Goal: Task Accomplishment & Management: Manage account settings

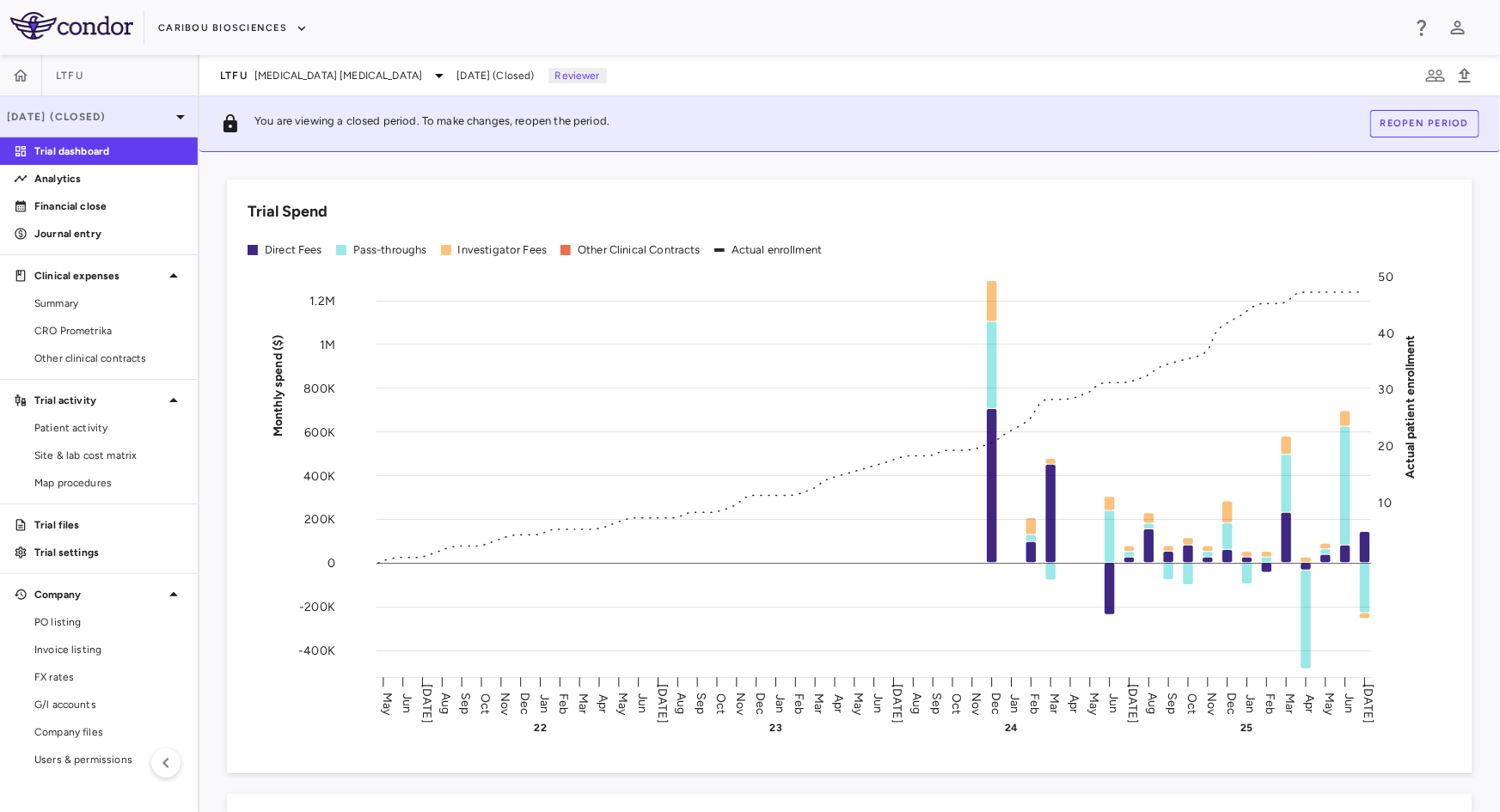
click at [116, 119] on p "[DATE] (Closed)" at bounding box center [89, 117] width 163 height 16
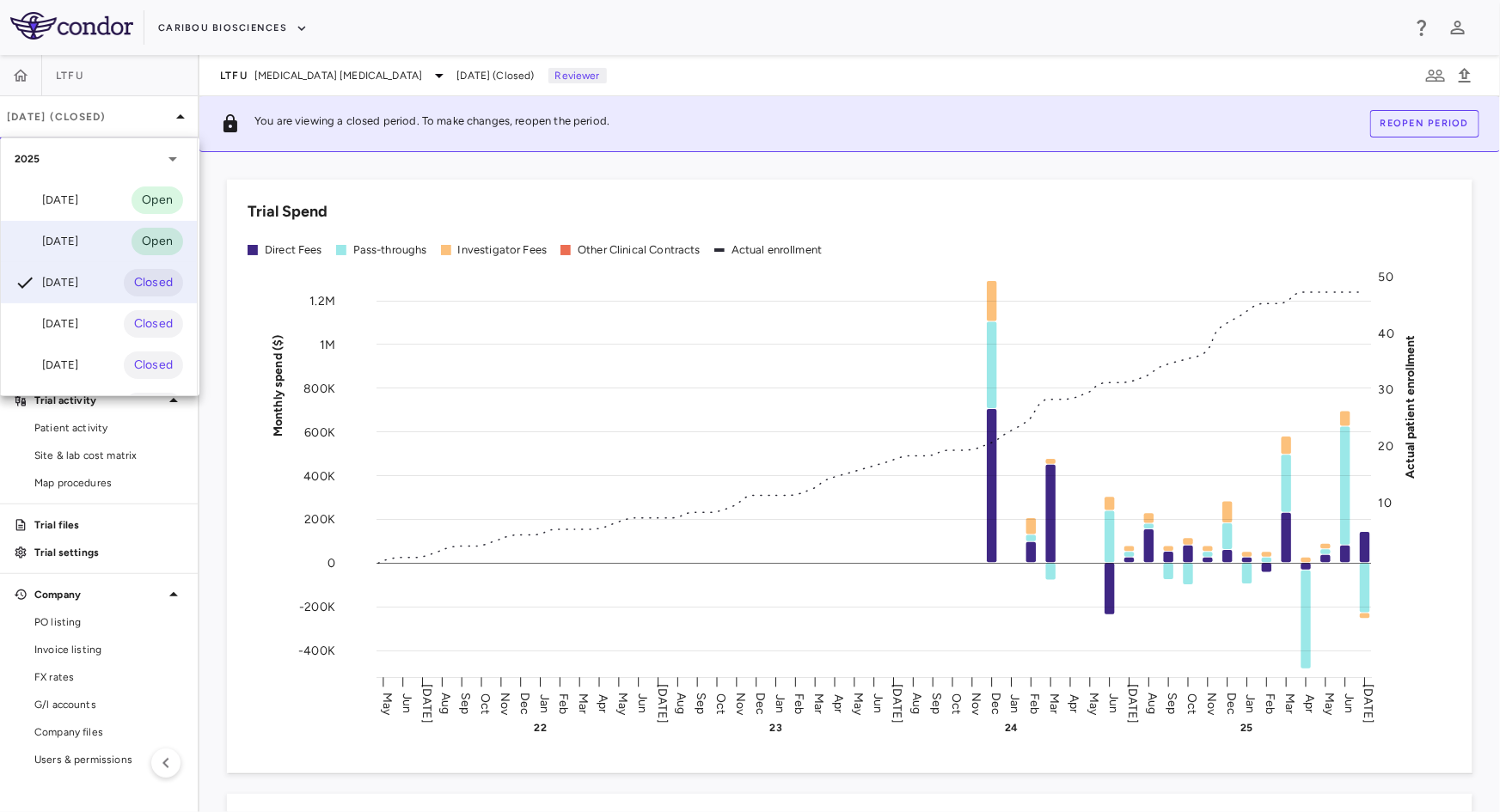
click at [77, 244] on div "[DATE]" at bounding box center [46, 241] width 64 height 21
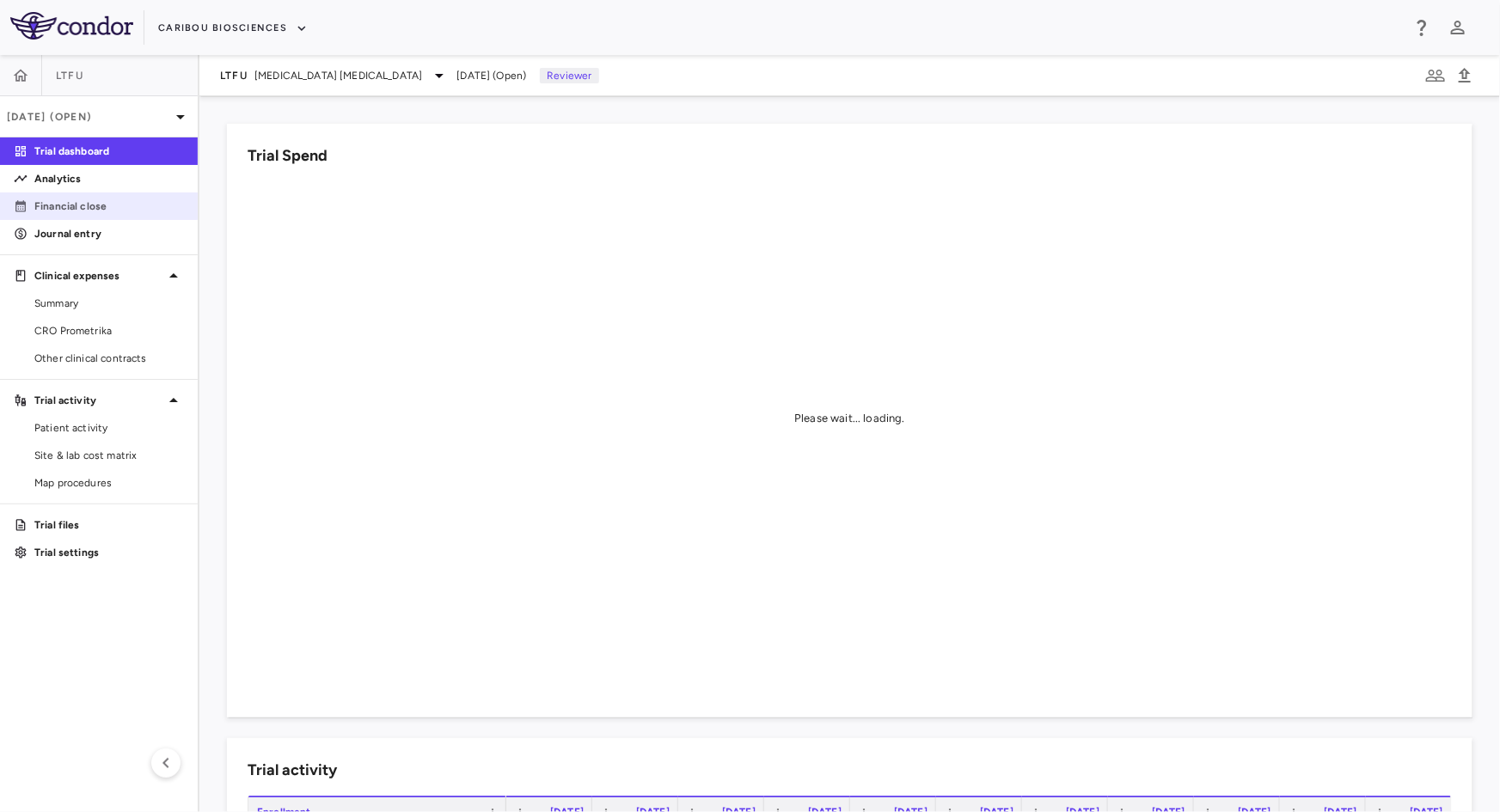
click at [84, 202] on p "Financial close" at bounding box center [109, 206] width 150 height 16
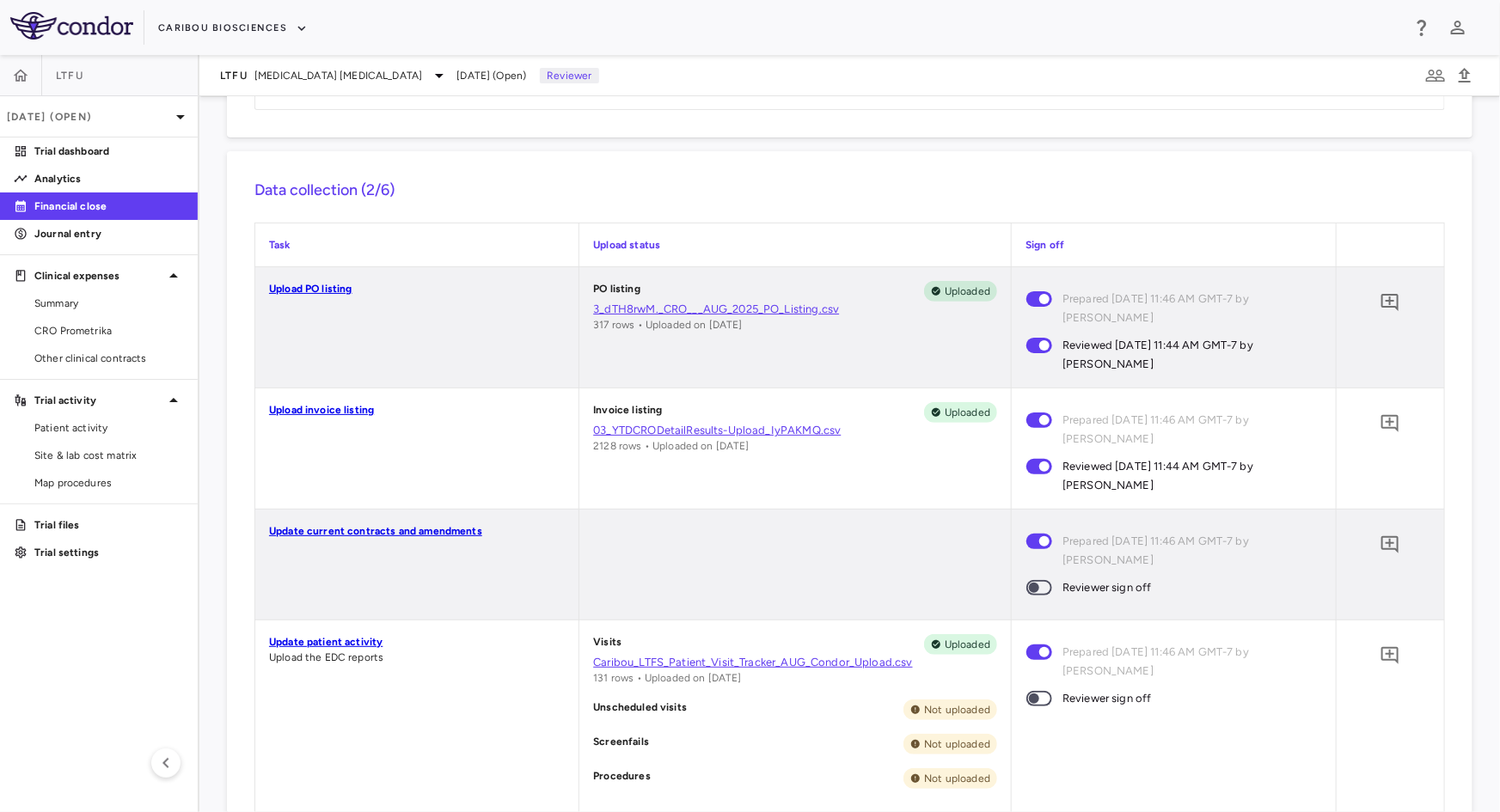
scroll to position [312, 0]
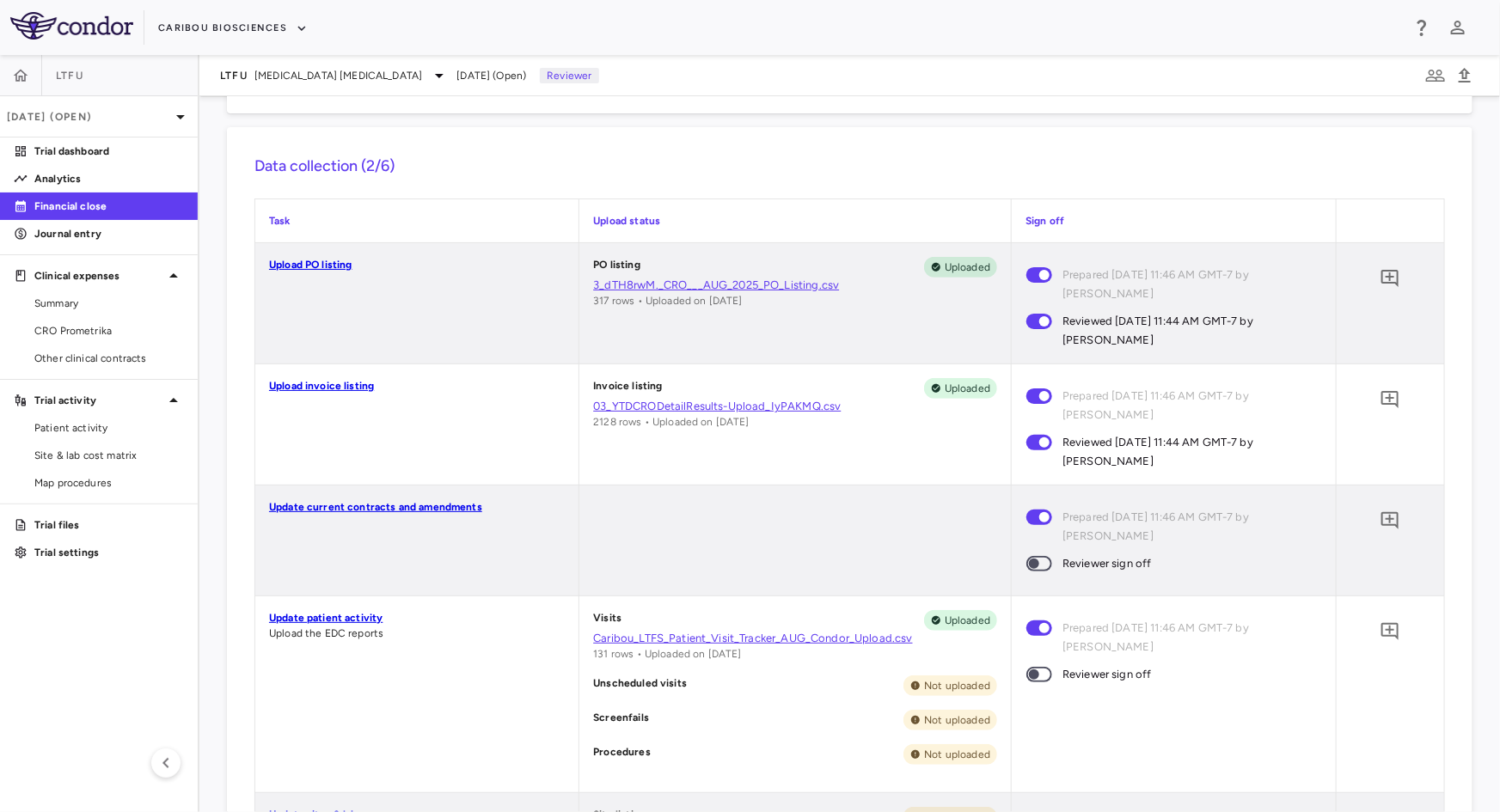
click at [1030, 555] on span at bounding box center [1039, 563] width 26 height 16
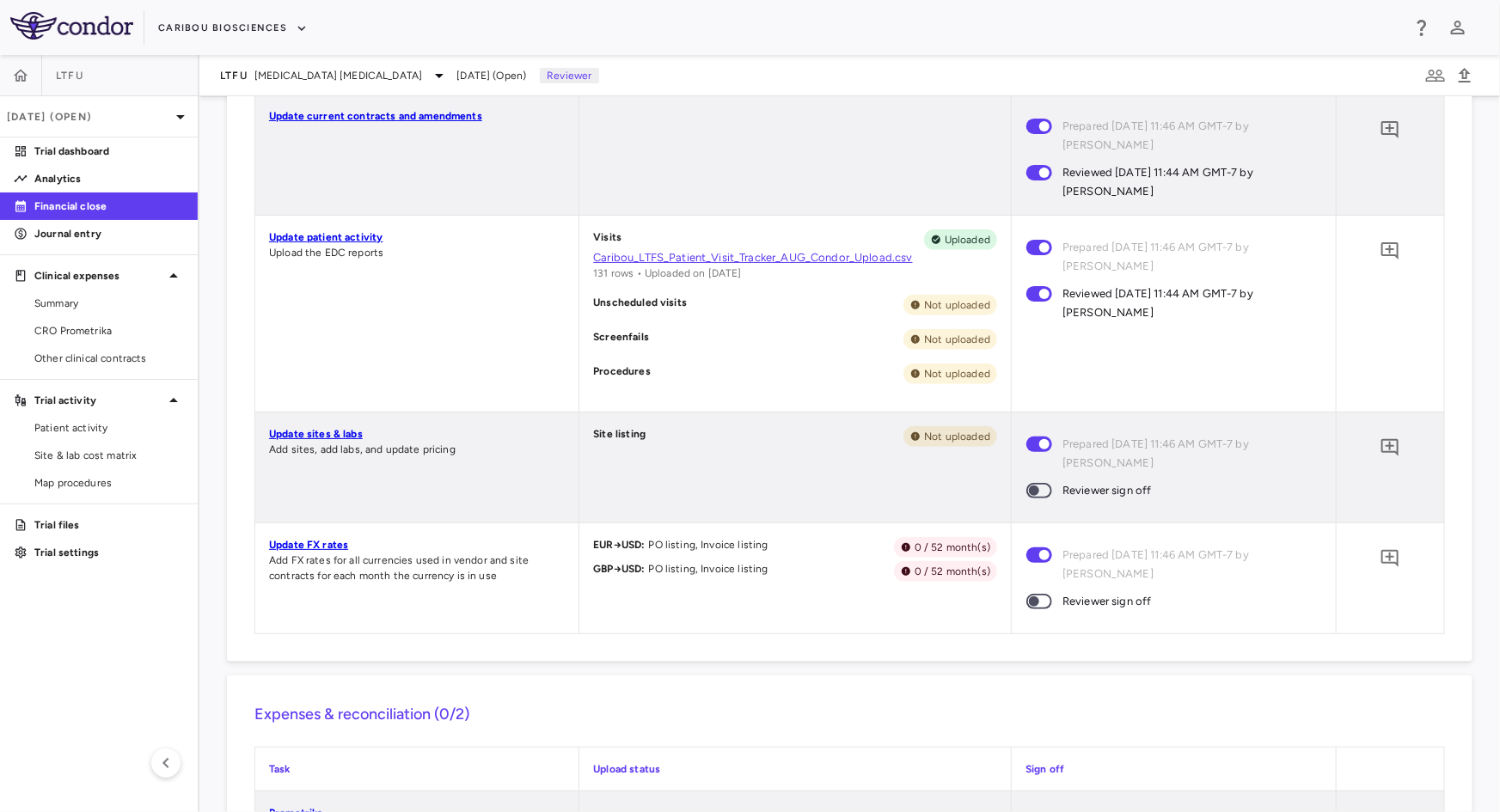
scroll to position [781, 0]
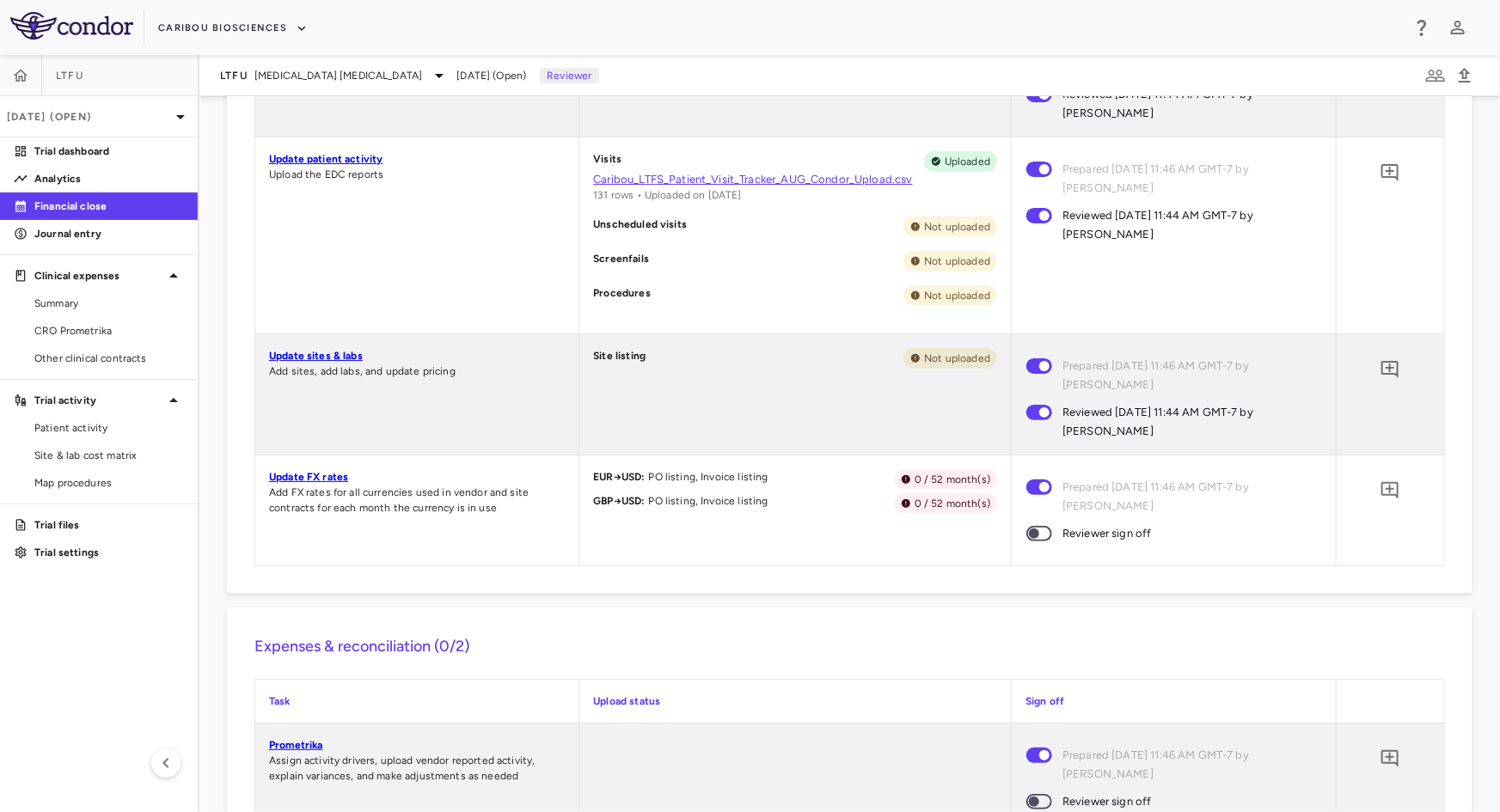
click at [1036, 519] on span at bounding box center [1039, 533] width 46 height 36
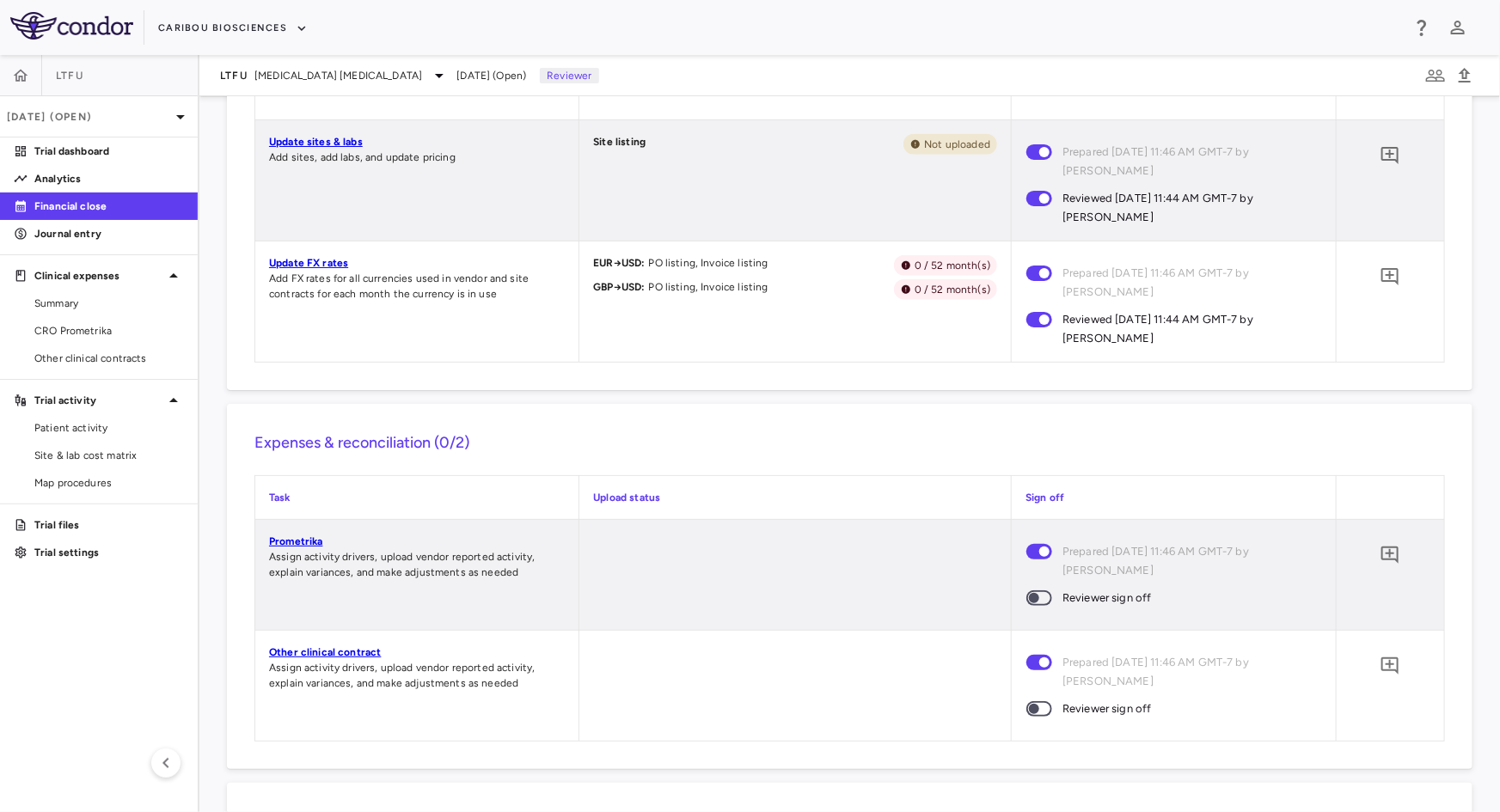
scroll to position [1015, 0]
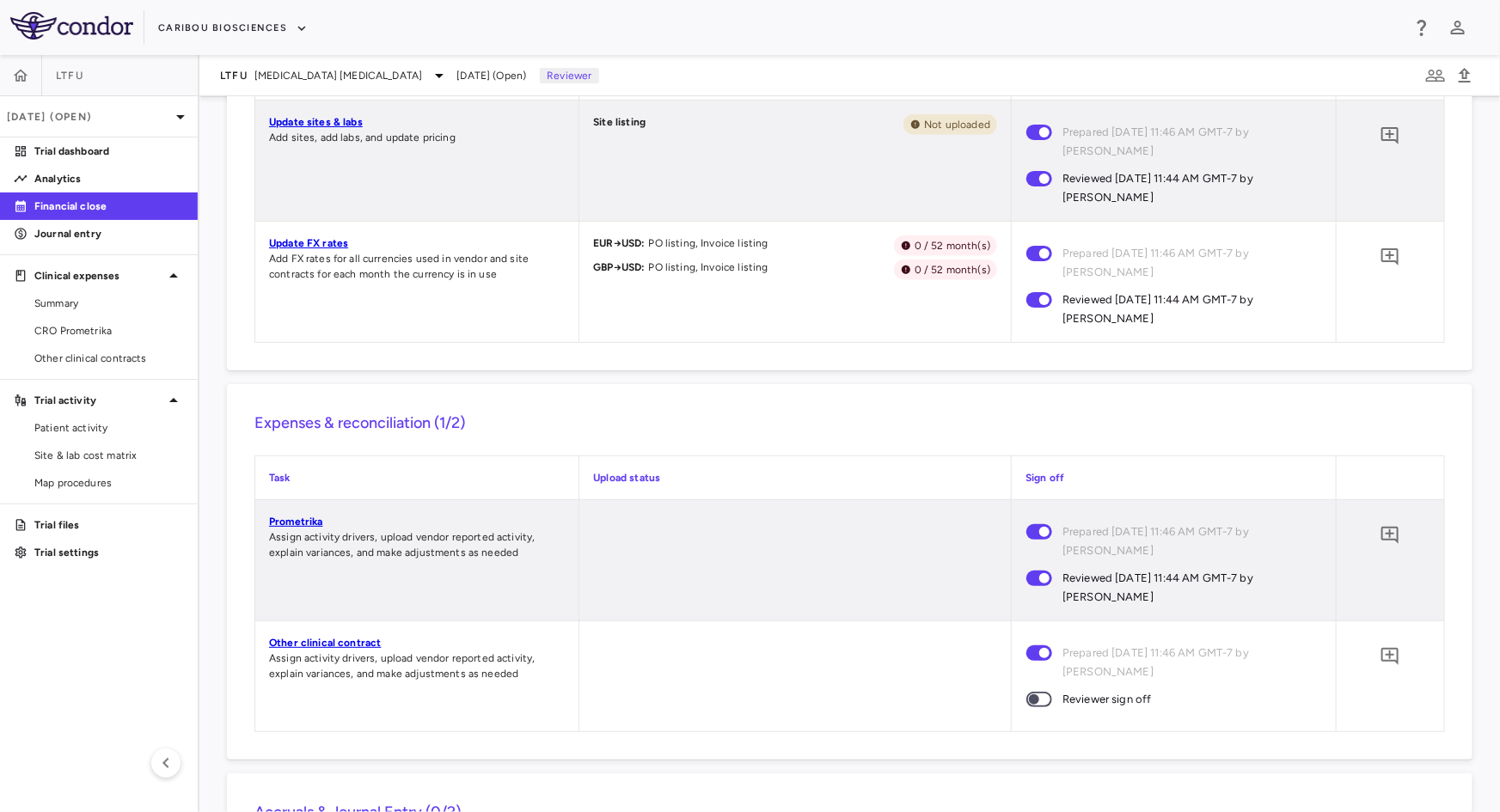
click at [1035, 690] on span at bounding box center [1039, 699] width 46 height 36
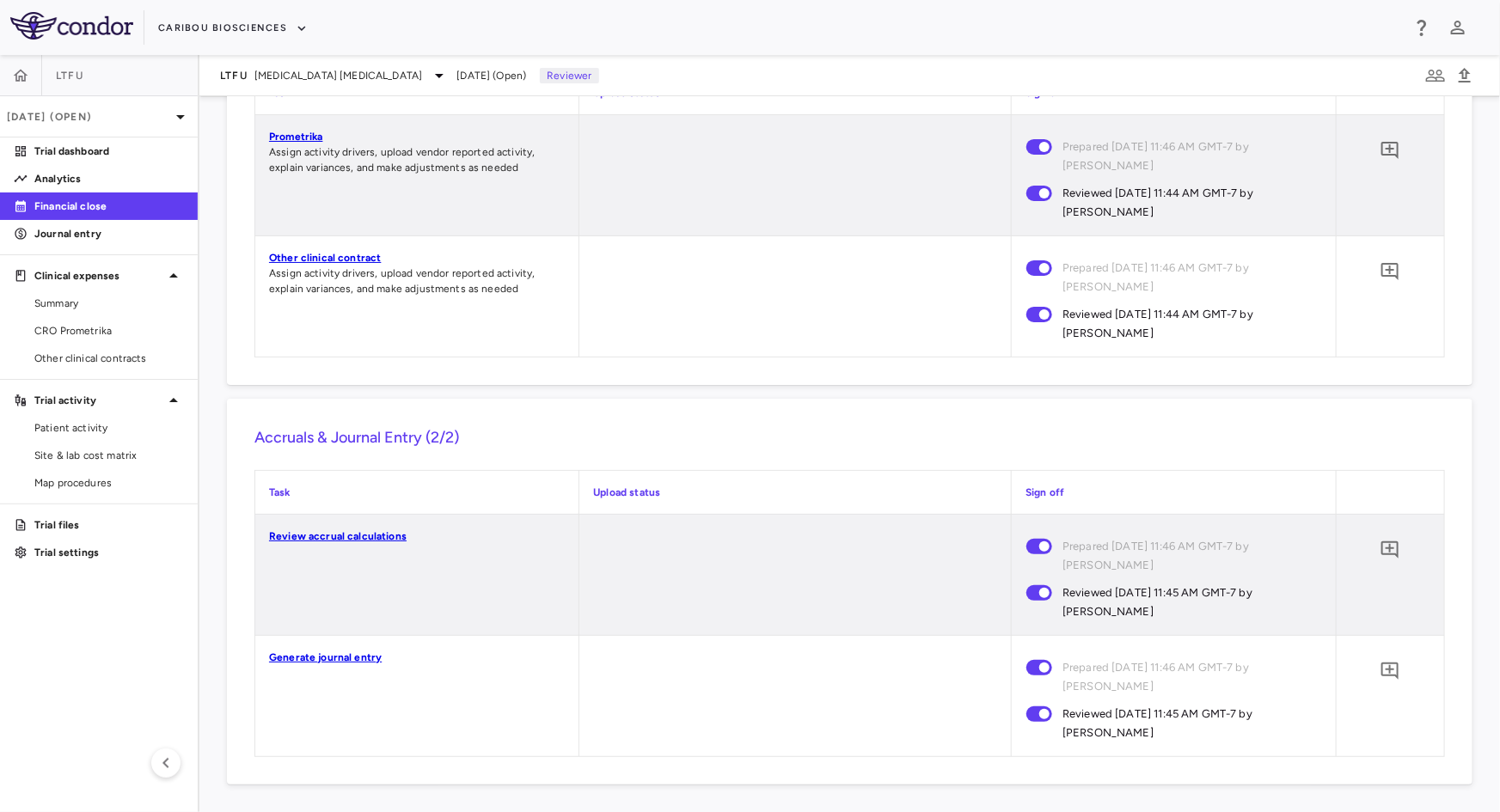
scroll to position [0, 0]
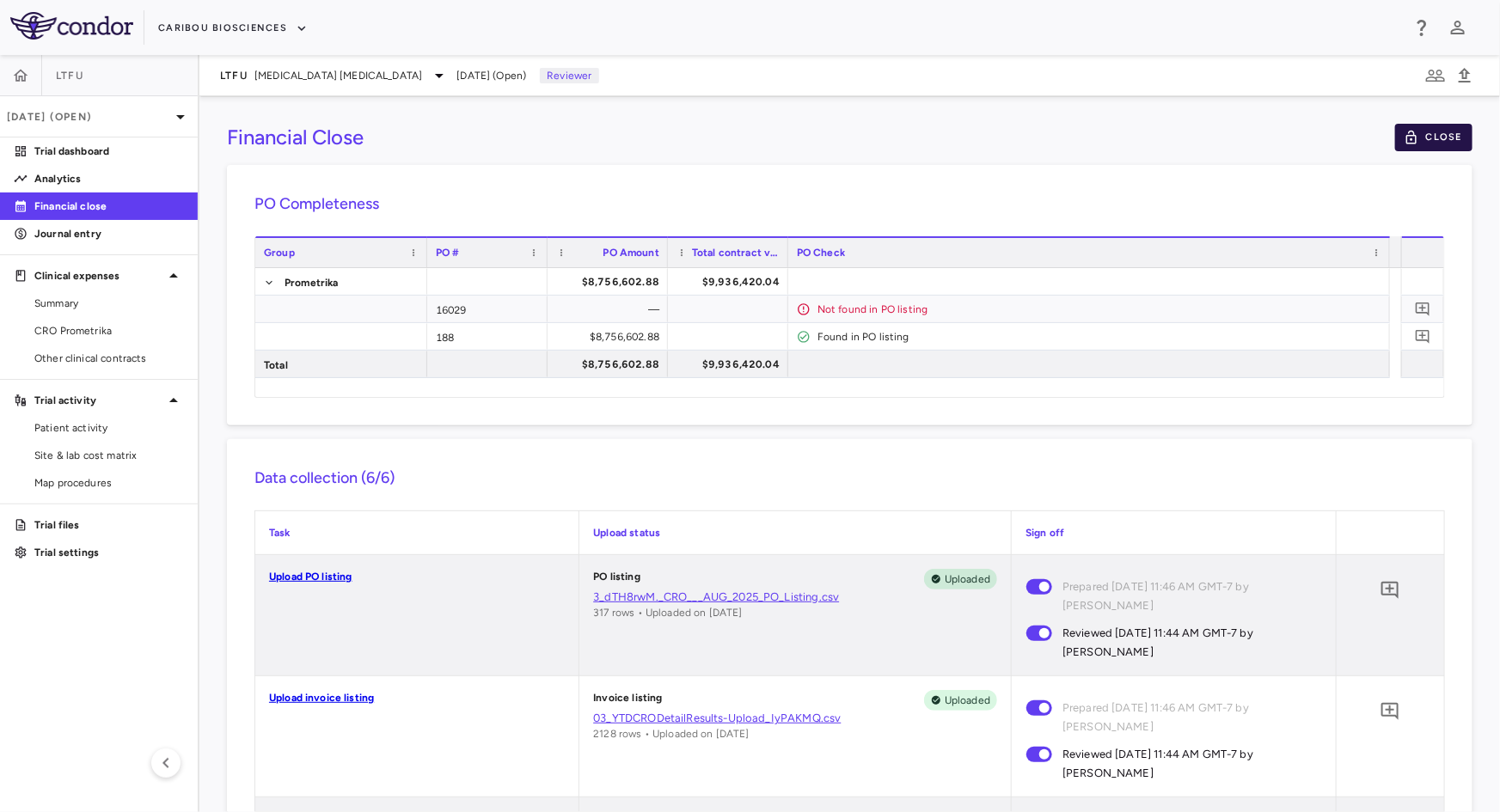
click at [1426, 133] on button "Close" at bounding box center [1433, 138] width 78 height 28
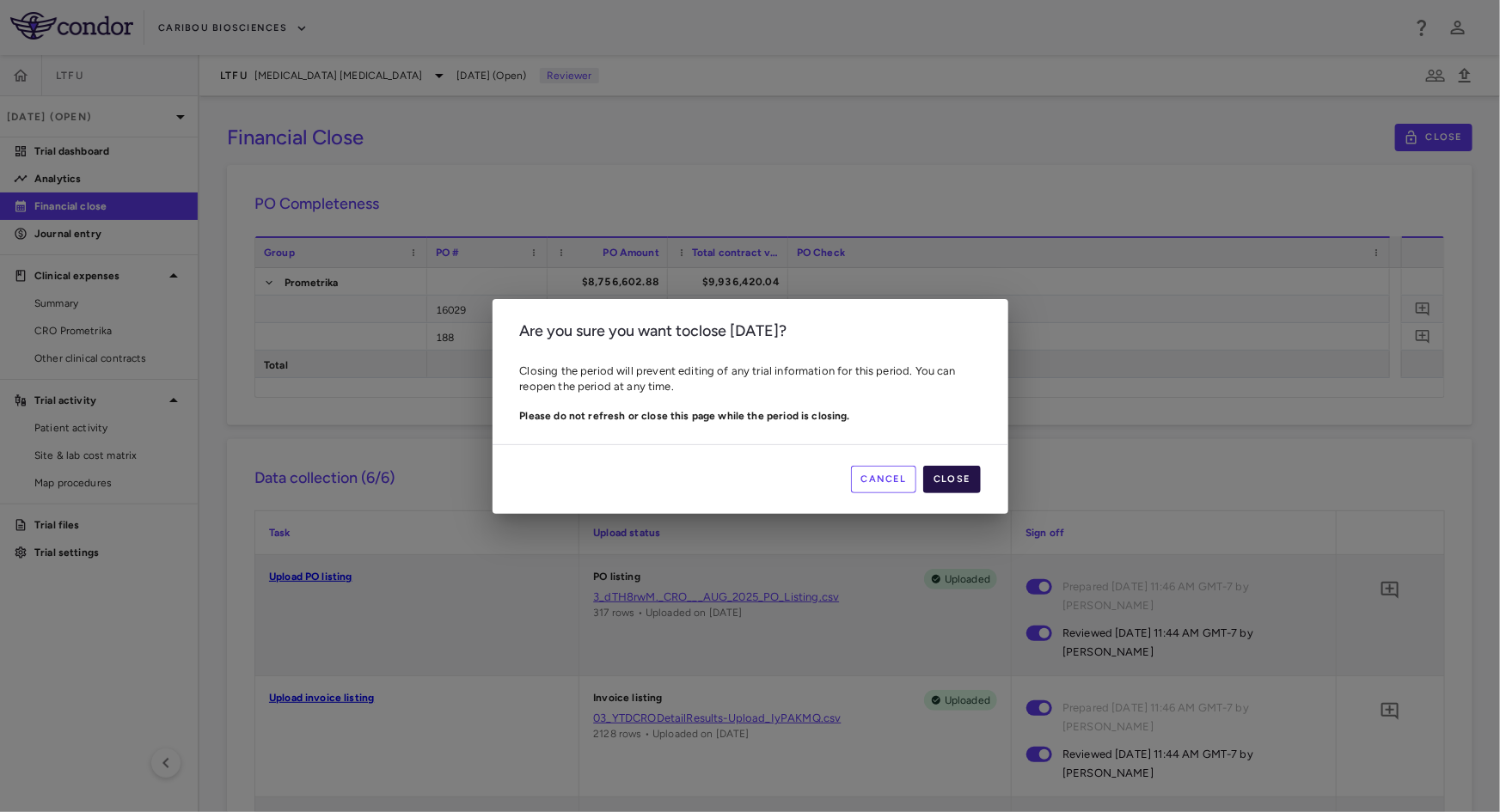
click at [954, 487] on button "Close" at bounding box center [951, 480] width 57 height 28
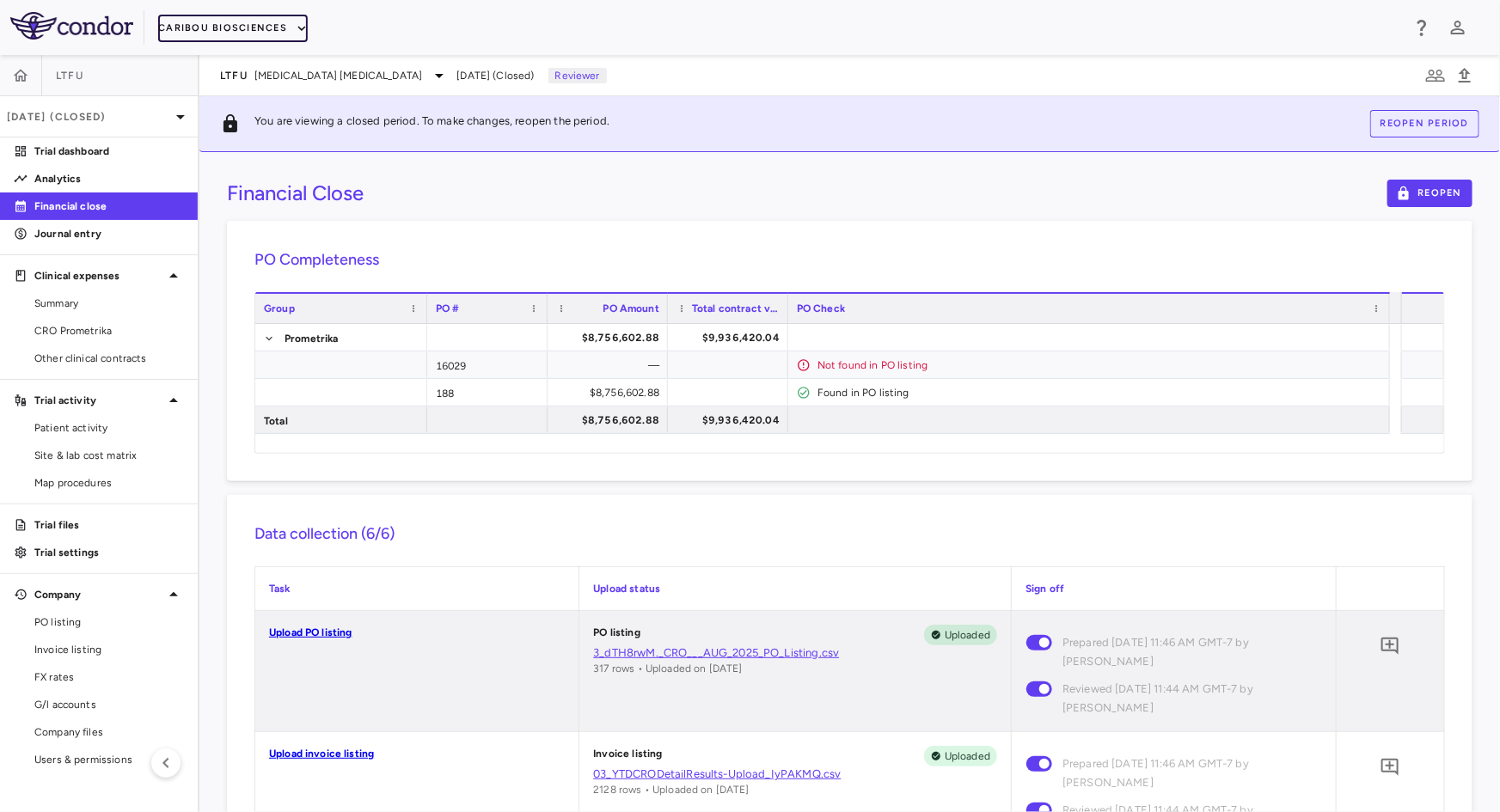
click at [231, 32] on button "Caribou Biosciences" at bounding box center [233, 29] width 150 height 28
click at [242, 83] on li "Caribou Biosciences" at bounding box center [224, 87] width 132 height 26
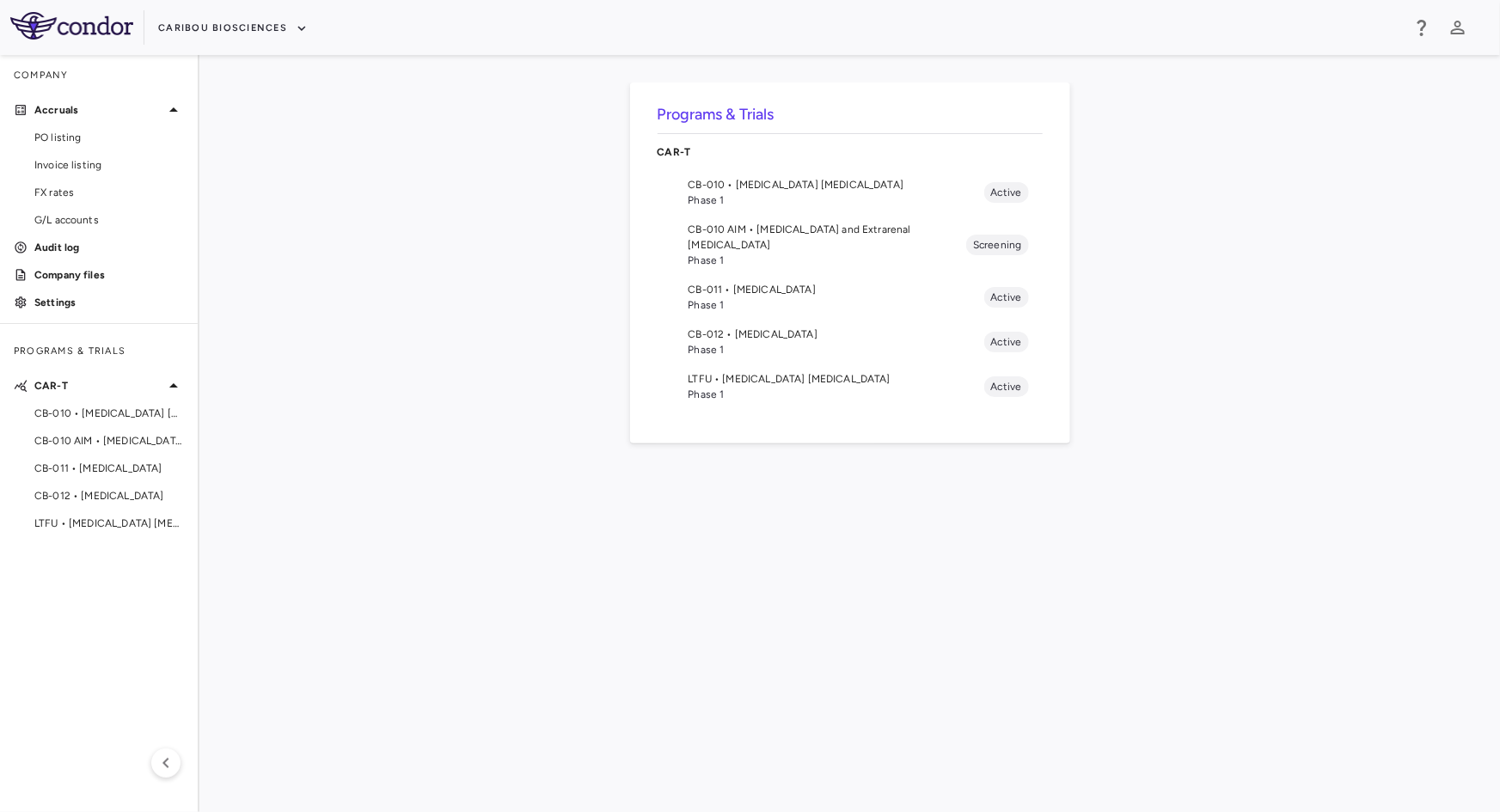
click at [790, 182] on span "CB-010 • [MEDICAL_DATA] [MEDICAL_DATA]" at bounding box center [836, 185] width 296 height 16
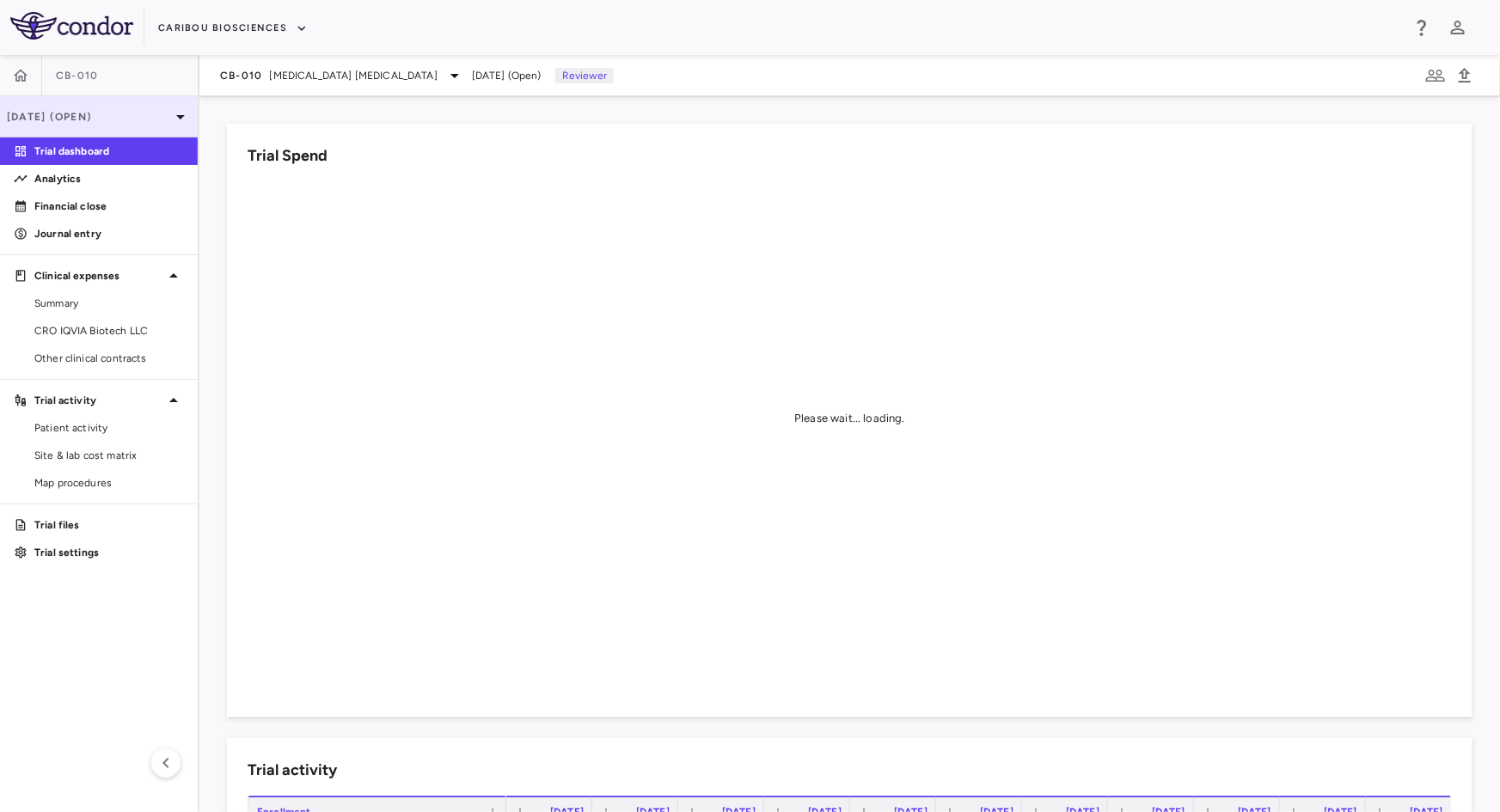
click at [129, 120] on p "[DATE] (Open)" at bounding box center [89, 117] width 163 height 16
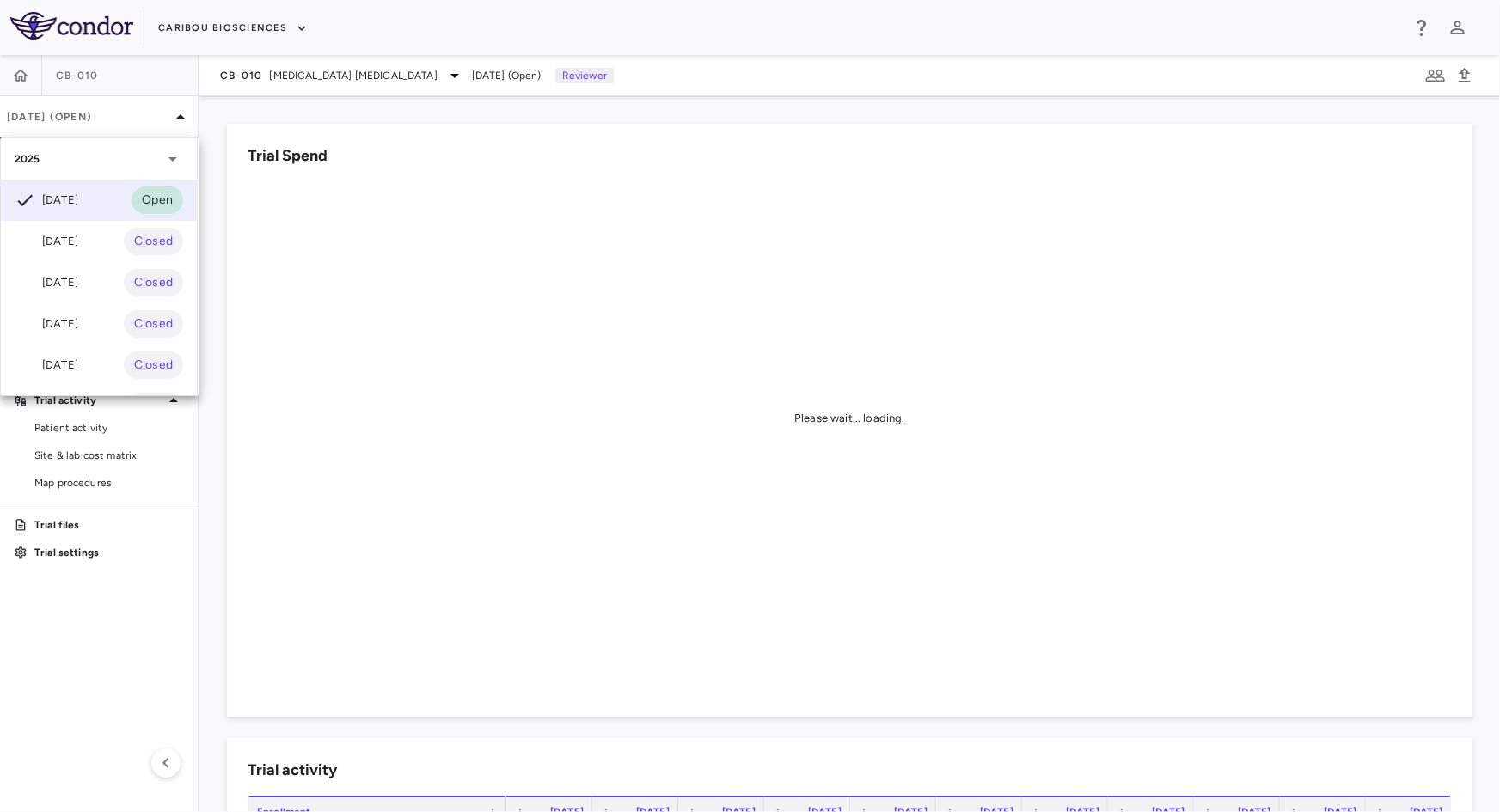
click at [290, 29] on div at bounding box center [750, 406] width 1500 height 812
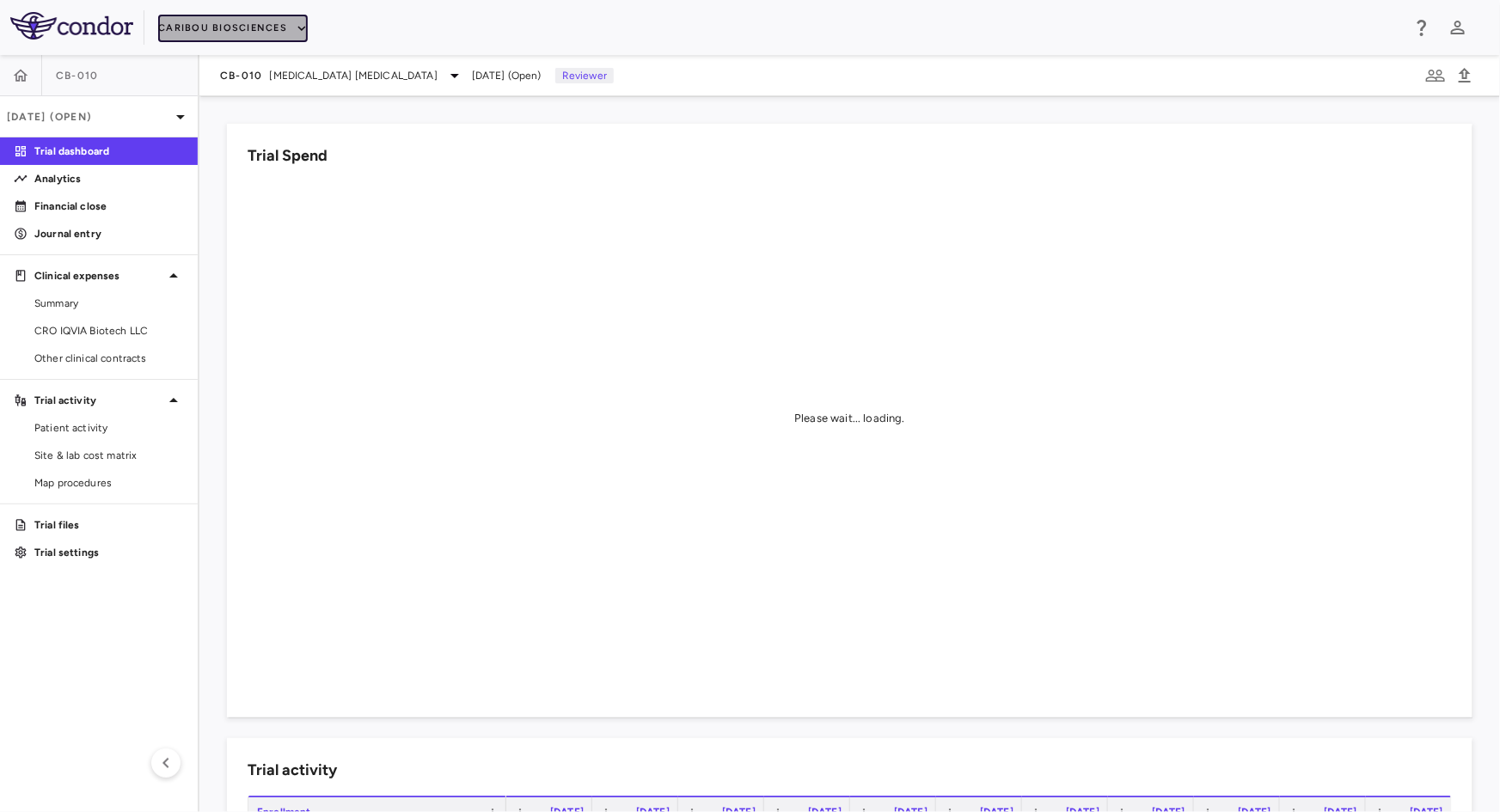
click at [296, 30] on icon "button" at bounding box center [302, 29] width 16 height 16
click at [261, 91] on li "Caribou Biosciences" at bounding box center [224, 87] width 132 height 26
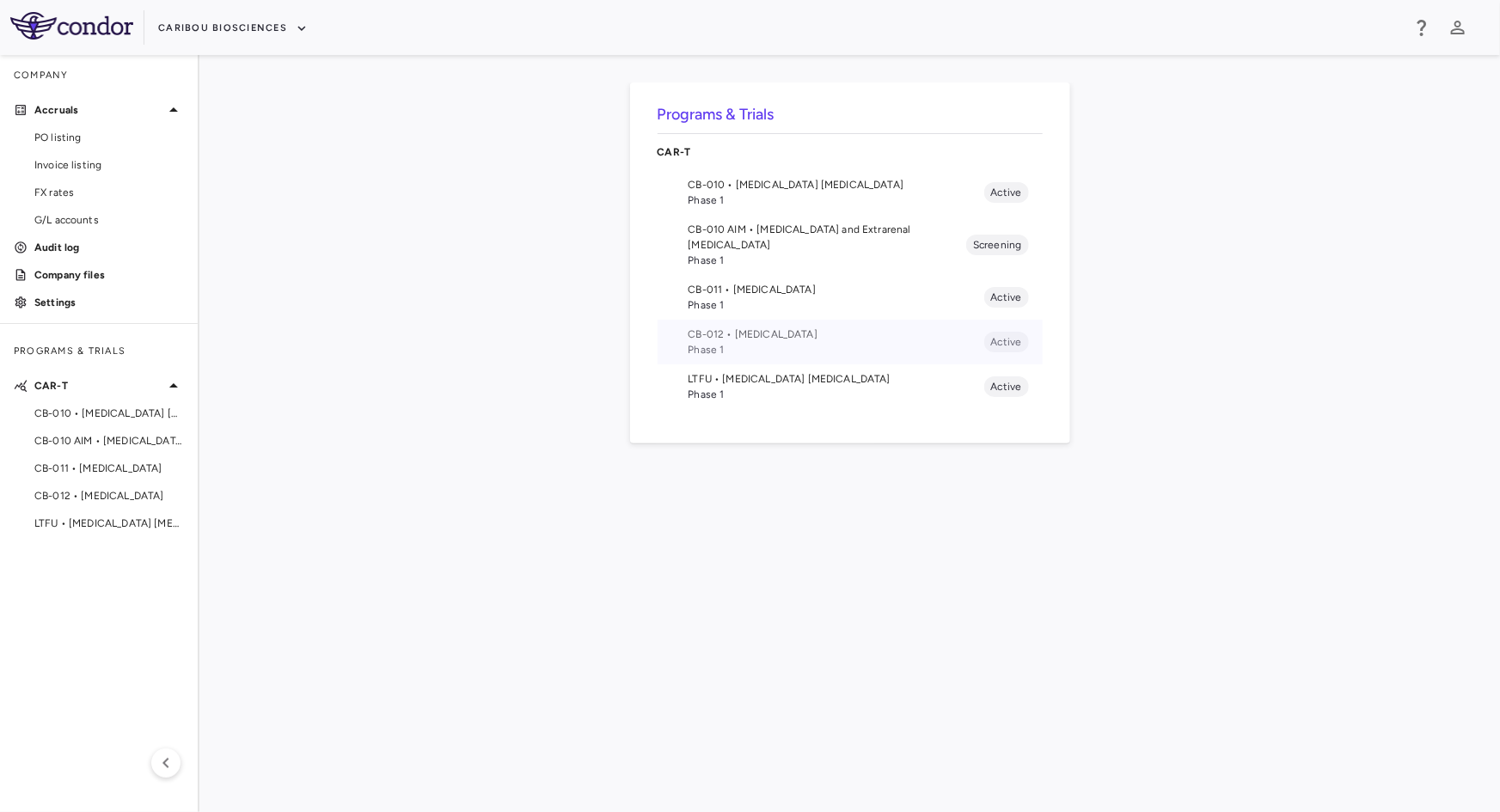
click at [731, 326] on span "CB-012 • [MEDICAL_DATA]" at bounding box center [836, 334] width 296 height 16
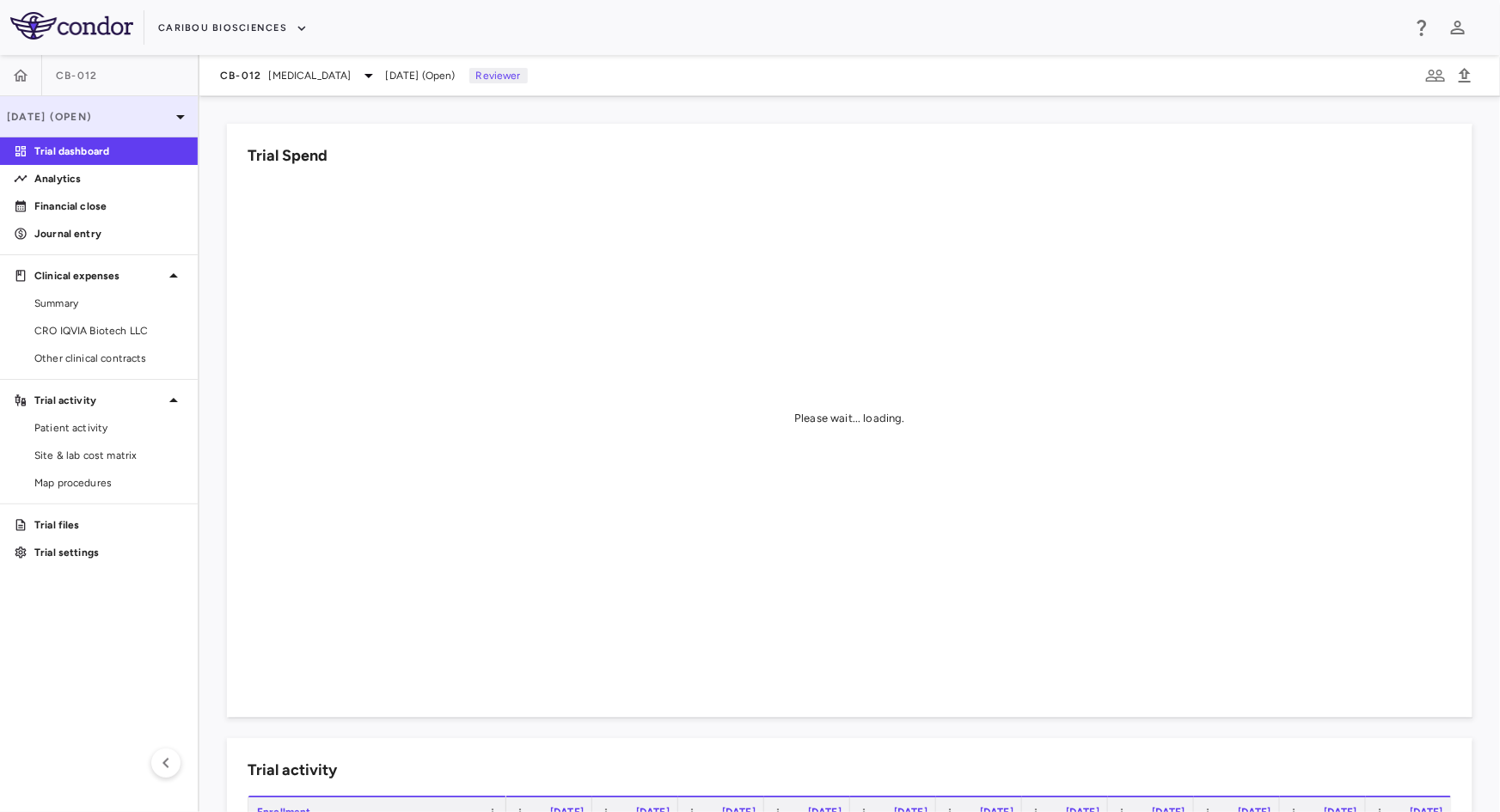
click at [111, 120] on p "[DATE] (Open)" at bounding box center [89, 117] width 163 height 16
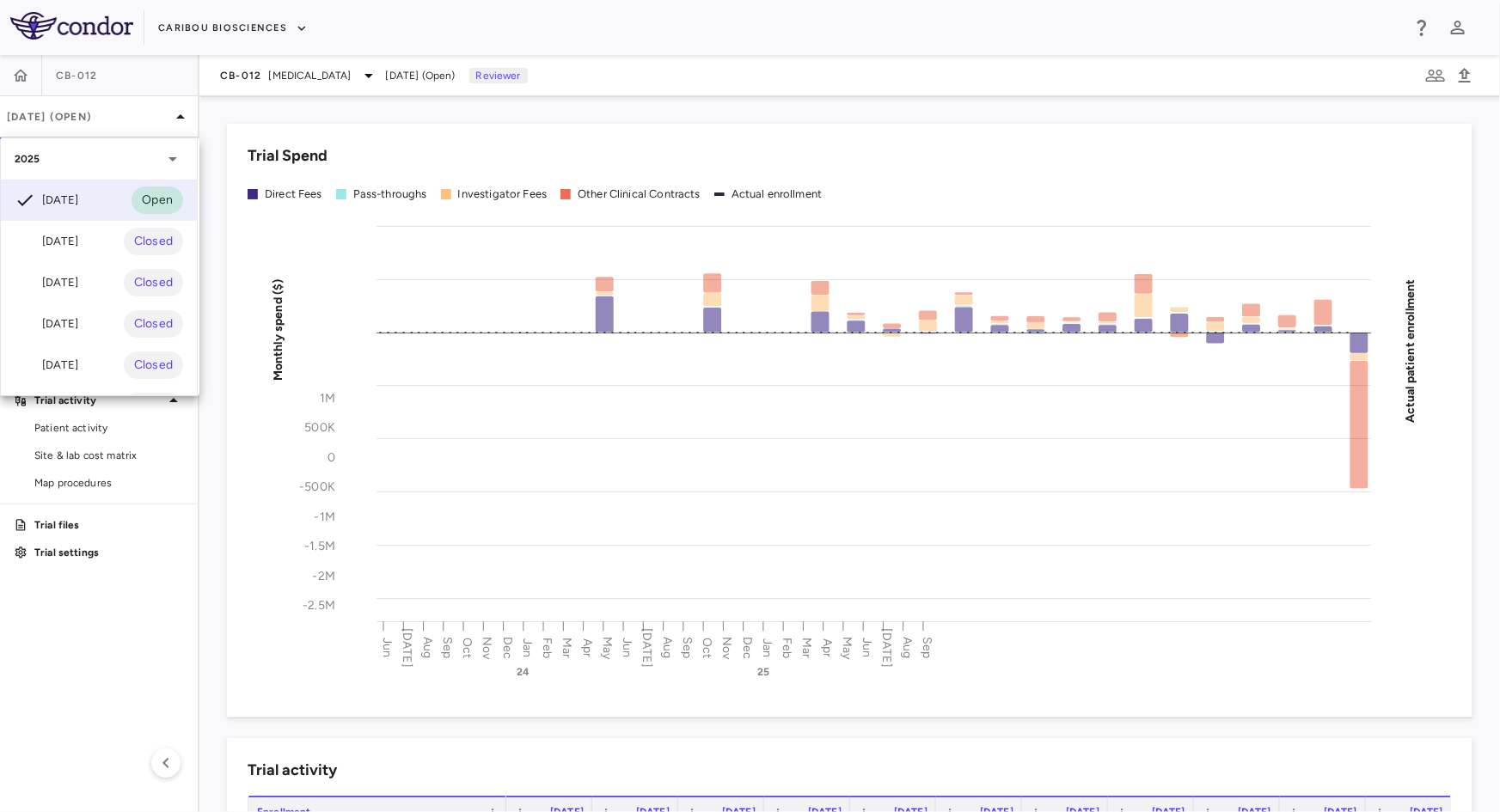
click at [264, 26] on div at bounding box center [750, 406] width 1500 height 812
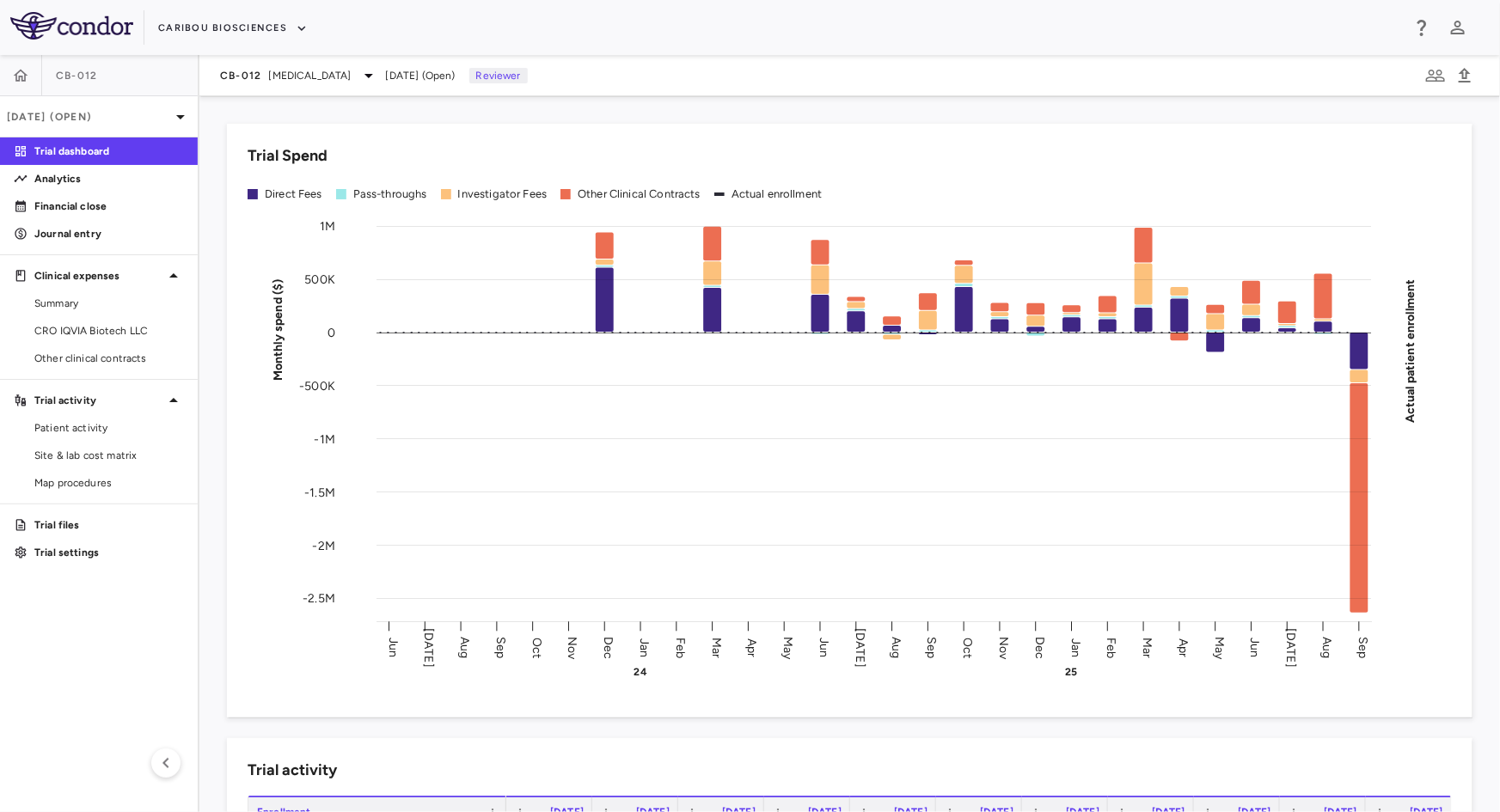
click at [308, 28] on div "Caribou Biosciences" at bounding box center [779, 28] width 1242 height 29
click at [297, 30] on icon "button" at bounding box center [302, 29] width 16 height 16
click at [228, 90] on li "Caribou Biosciences" at bounding box center [224, 87] width 132 height 26
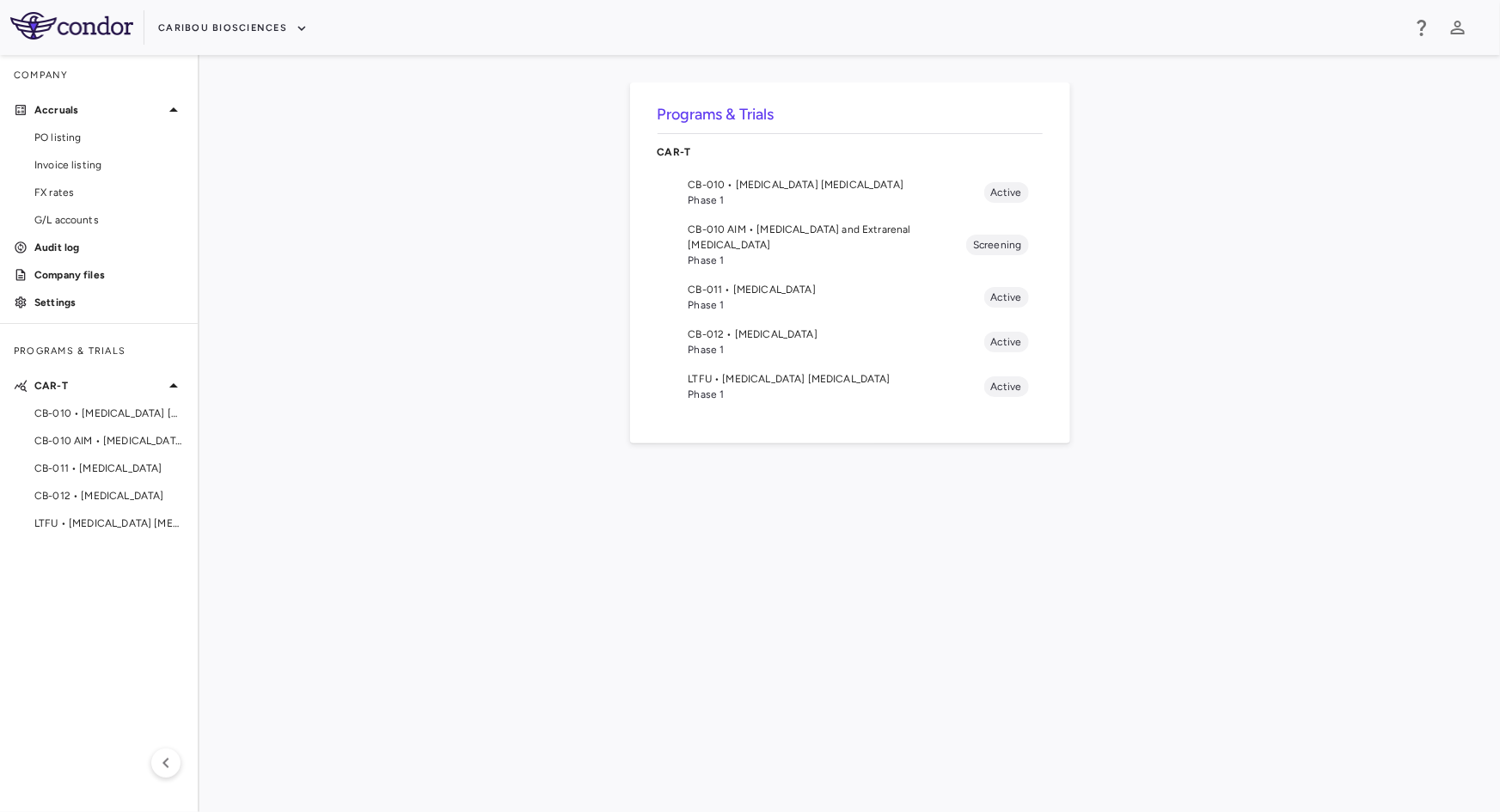
click at [714, 297] on span "Phase 1" at bounding box center [836, 305] width 296 height 16
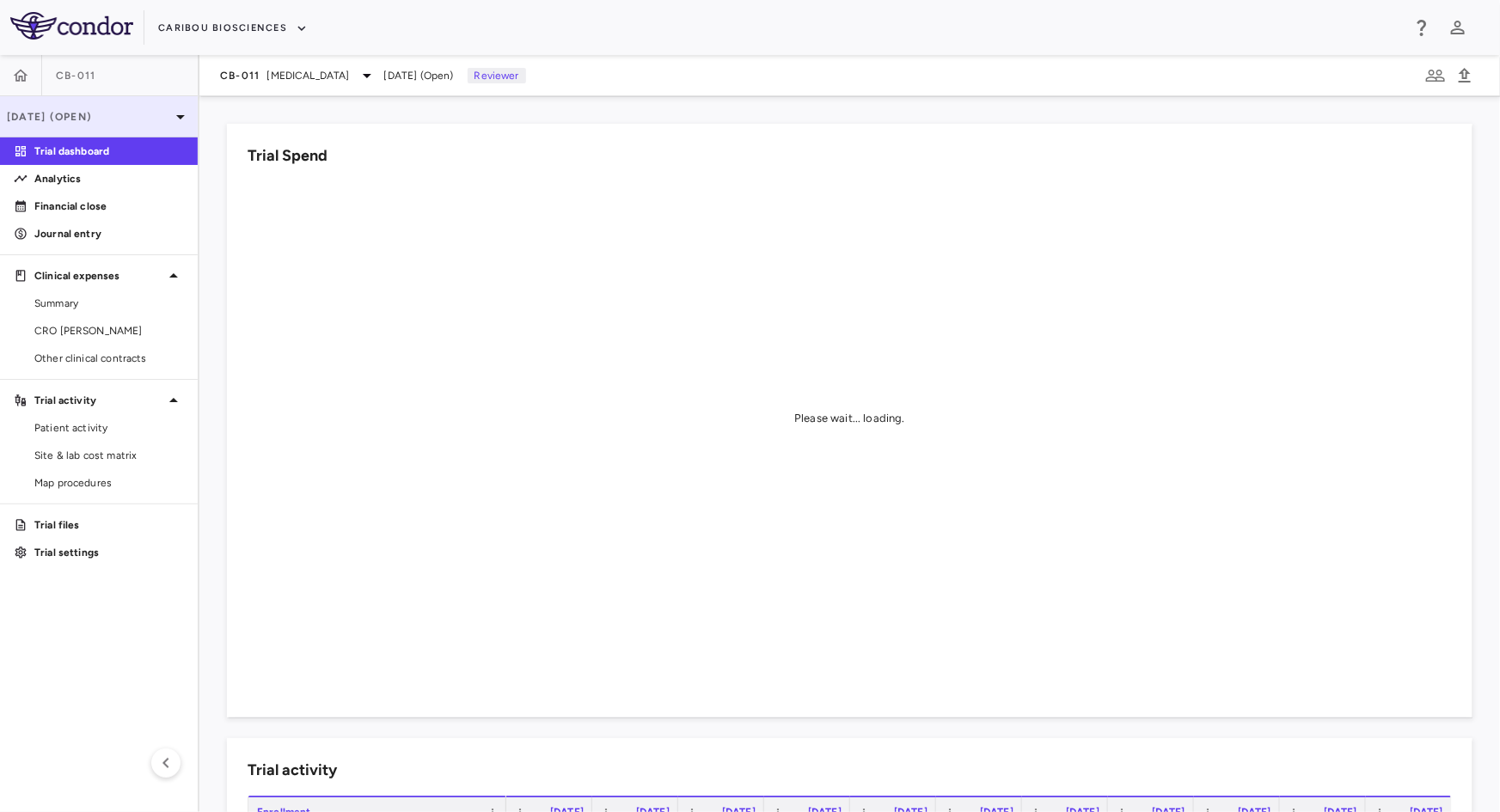
click at [113, 122] on p "[DATE] (Open)" at bounding box center [89, 117] width 163 height 16
